Goal: Find specific page/section: Find specific page/section

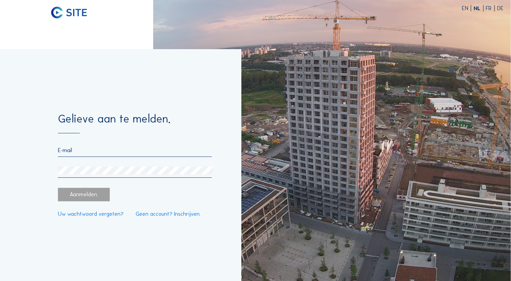
type input "[EMAIL_ADDRESS][DOMAIN_NAME]"
click at [84, 198] on div "Aanmelden." at bounding box center [84, 194] width 52 height 13
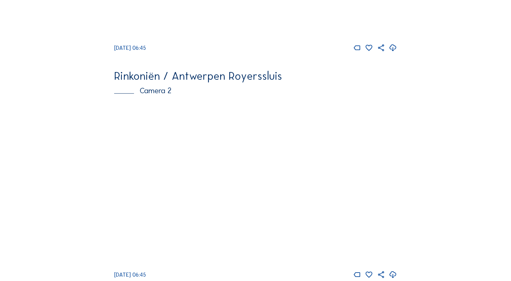
scroll to position [216, 0]
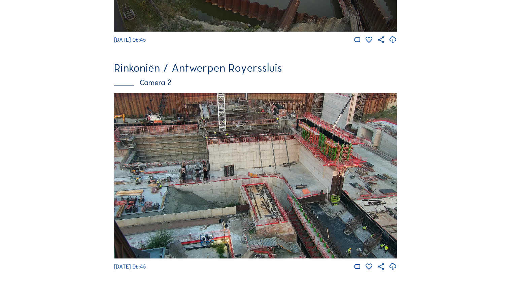
click at [257, 159] on img at bounding box center [255, 176] width 283 height 166
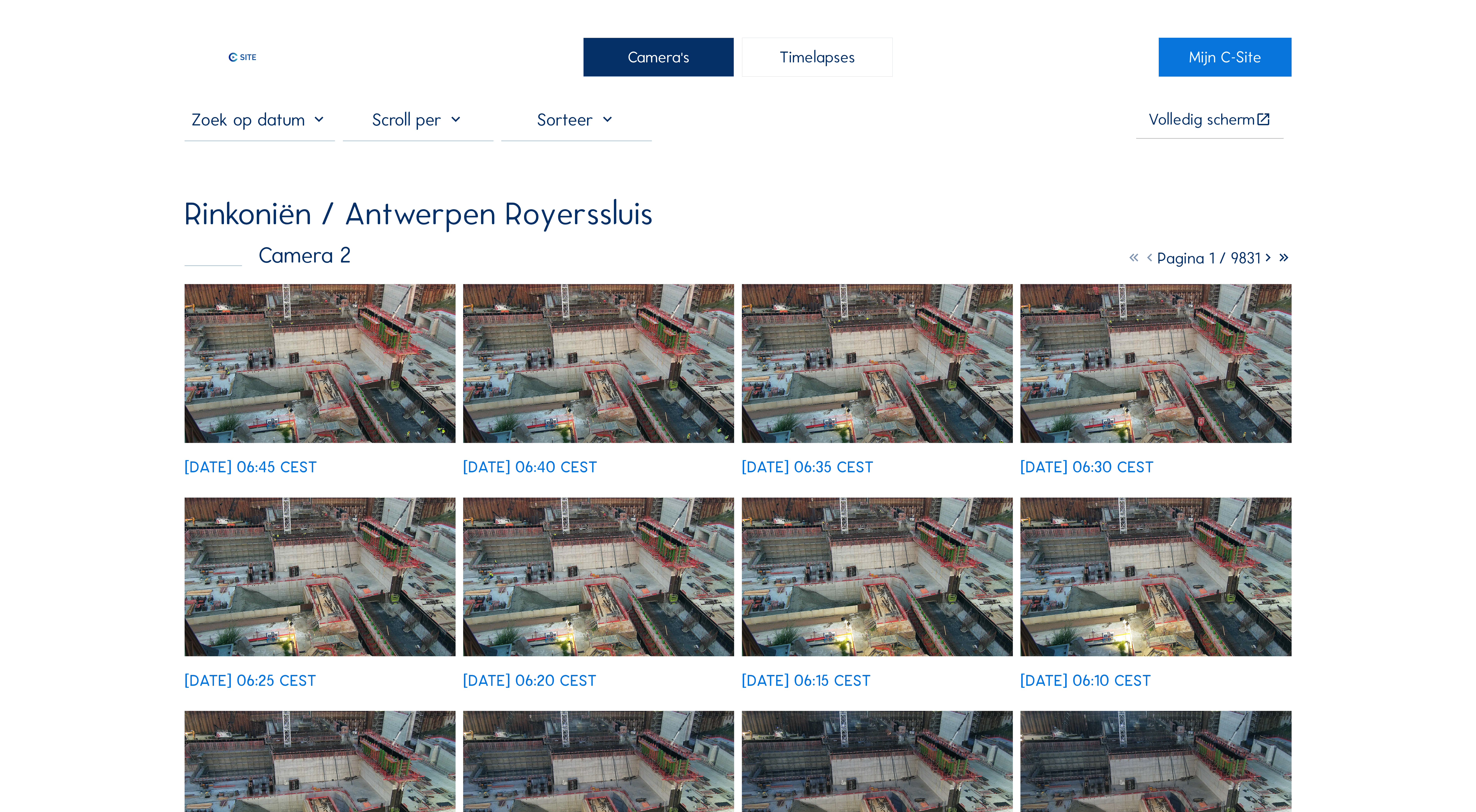
click at [295, 162] on img at bounding box center [320, 363] width 271 height 159
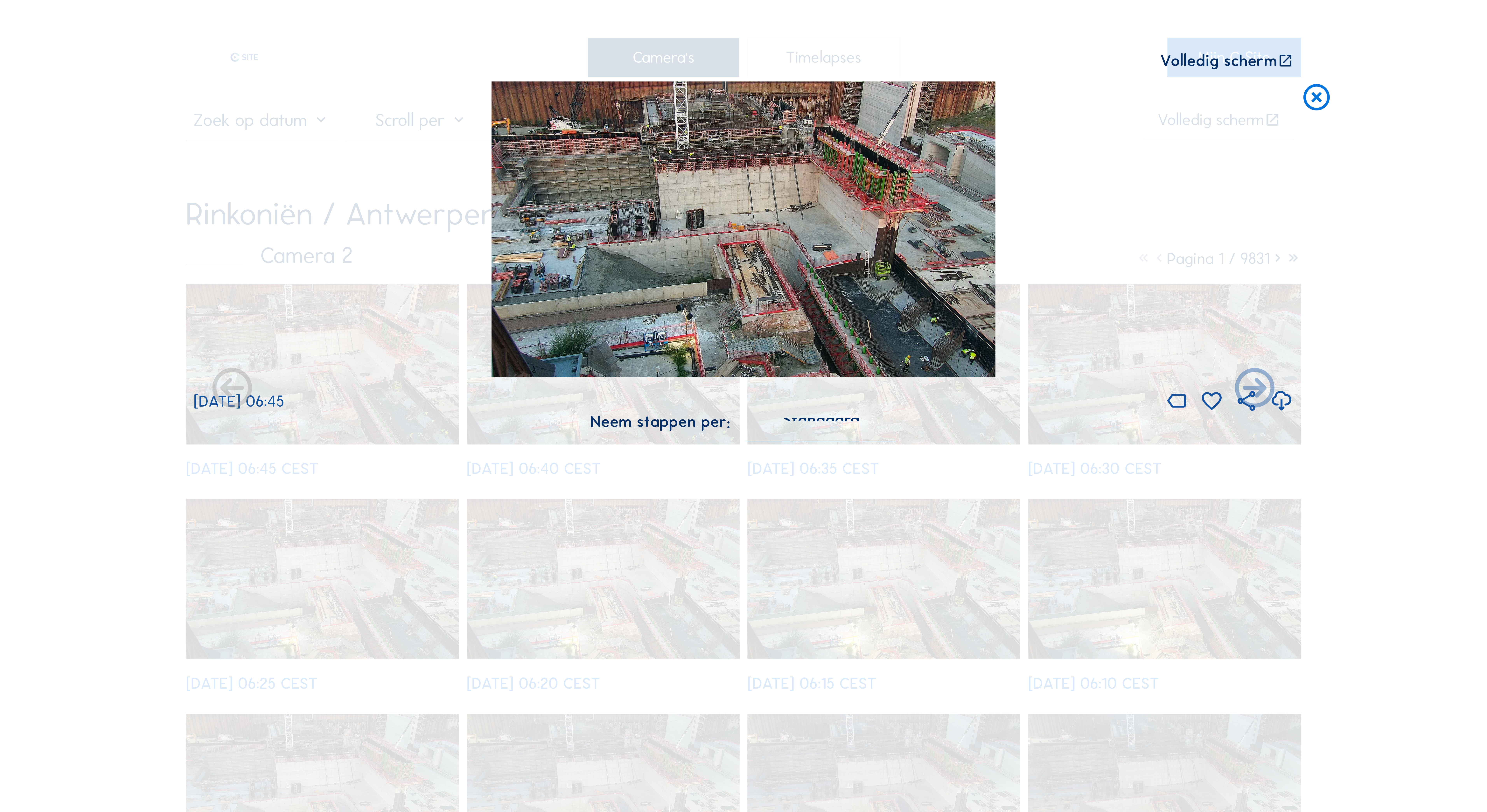
click at [295, 162] on div "Scroll om door de tijd te reizen | Druk op de 'Alt'-[PERSON_NAME] + scroll om t…" at bounding box center [744, 406] width 1487 height 812
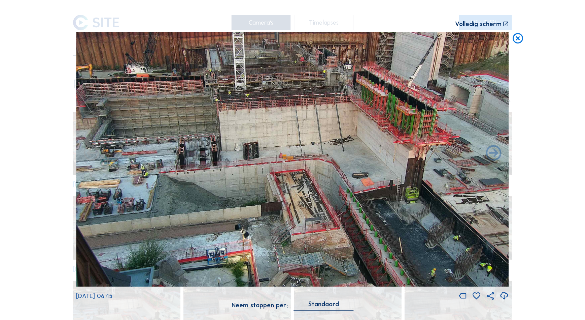
click at [506, 25] on icon at bounding box center [506, 24] width 6 height 7
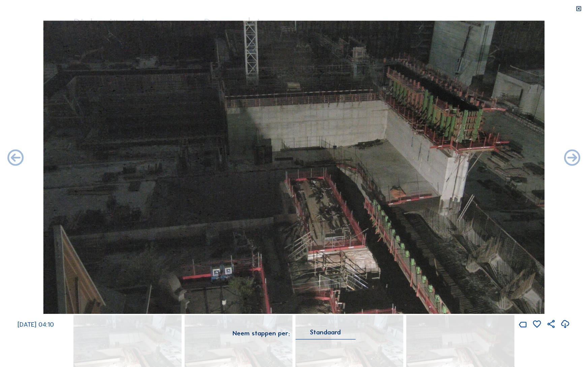
click at [511, 10] on icon at bounding box center [579, 8] width 6 height 7
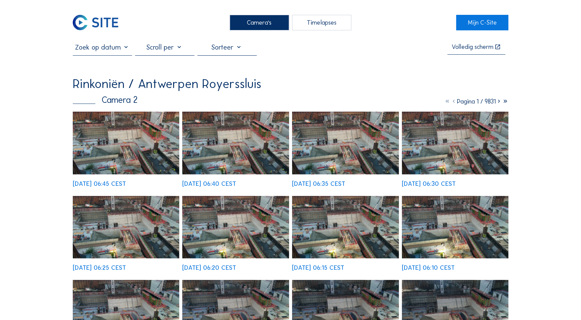
click at [257, 23] on div "Camera's" at bounding box center [259, 22] width 59 height 15
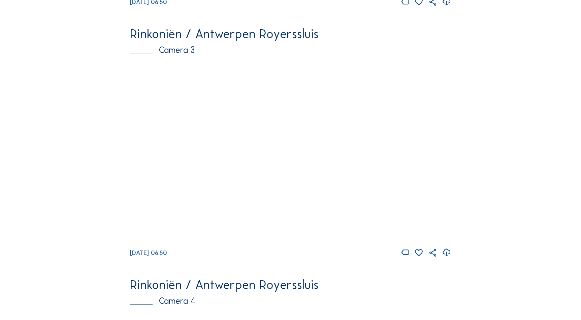
scroll to position [582, 0]
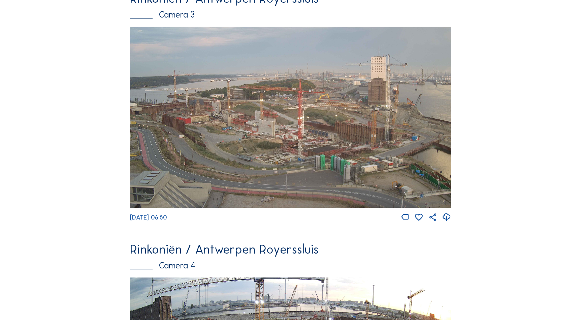
click at [309, 158] on img at bounding box center [290, 117] width 321 height 181
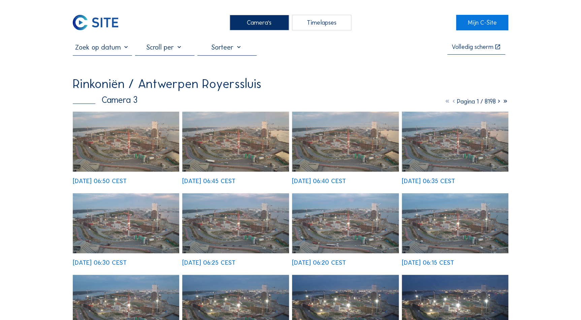
click at [138, 149] on img at bounding box center [126, 141] width 107 height 60
